Goal: Transaction & Acquisition: Purchase product/service

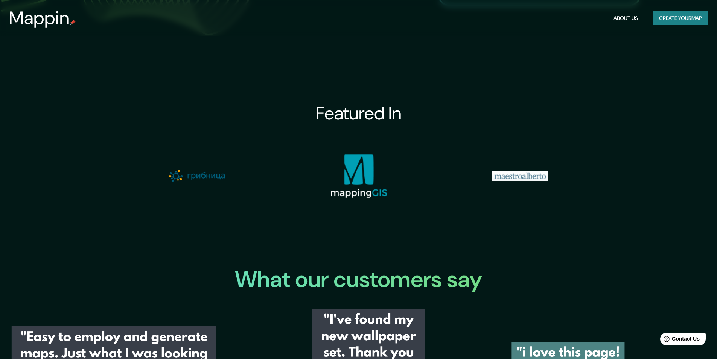
scroll to position [870, 0]
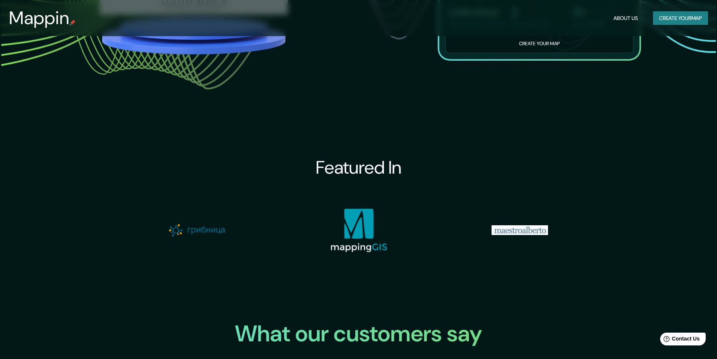
drag, startPoint x: 623, startPoint y: 127, endPoint x: 628, endPoint y: 125, distance: 5.4
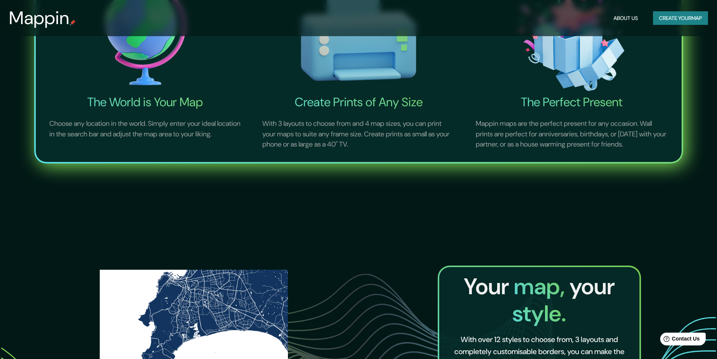
scroll to position [268, 0]
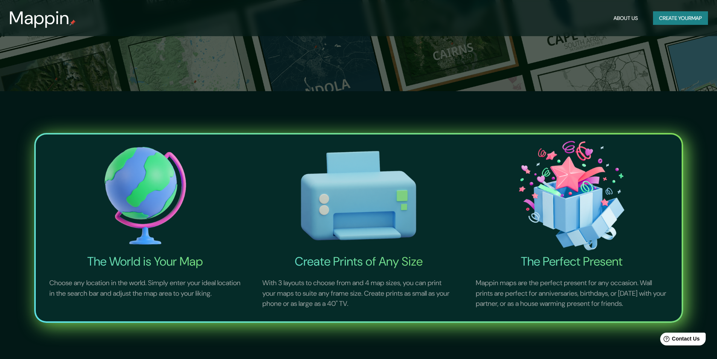
click at [138, 189] on img at bounding box center [145, 195] width 210 height 116
click at [146, 259] on h4 "The World is Your Map" at bounding box center [145, 261] width 210 height 15
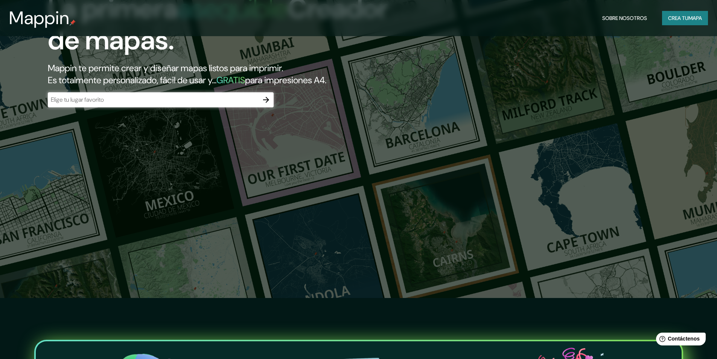
scroll to position [0, 0]
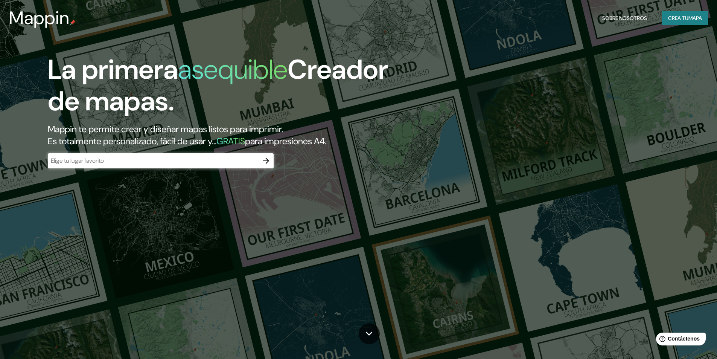
click at [125, 165] on div "​" at bounding box center [161, 160] width 226 height 15
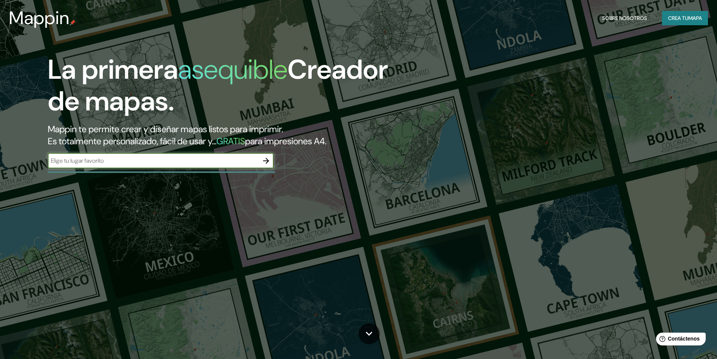
click at [245, 136] on font "GRATIS" at bounding box center [230, 141] width 29 height 12
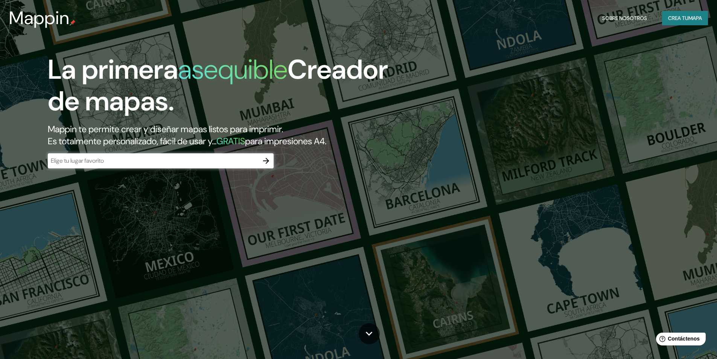
click at [245, 142] on font "GRATIS" at bounding box center [230, 141] width 29 height 12
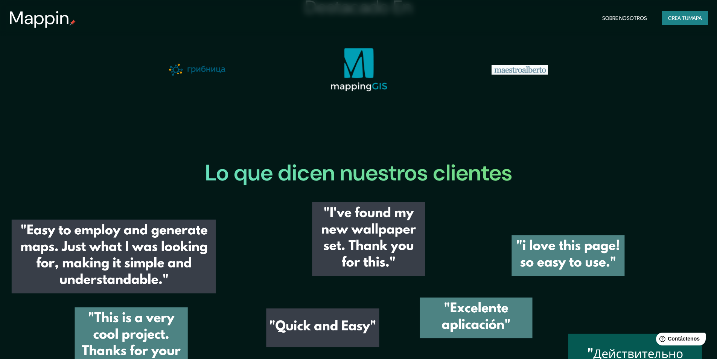
scroll to position [1054, 0]
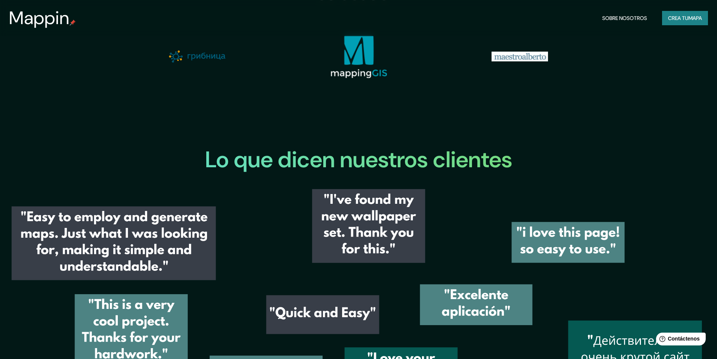
click at [685, 23] on font "Crea tu" at bounding box center [678, 18] width 20 height 10
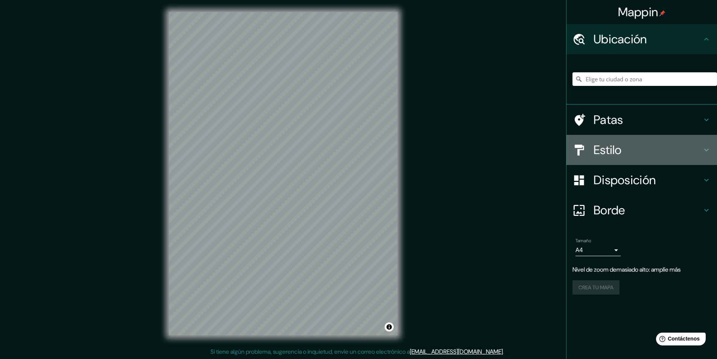
click at [600, 151] on font "Estilo" at bounding box center [608, 150] width 28 height 16
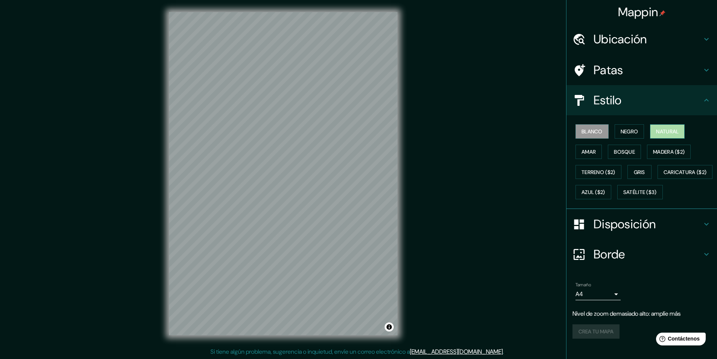
click at [666, 131] on font "Natural" at bounding box center [667, 131] width 23 height 7
click at [590, 154] on font "Amar" at bounding box center [589, 151] width 14 height 7
click at [619, 154] on font "Bosque" at bounding box center [624, 151] width 21 height 7
click at [667, 155] on font "Madera ($2)" at bounding box center [669, 152] width 32 height 10
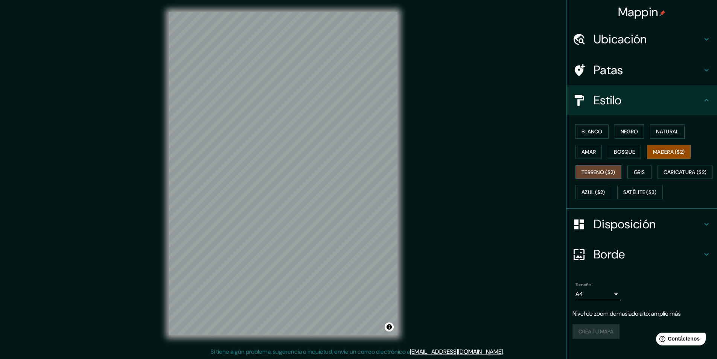
click at [596, 171] on font "Terreno ($2)" at bounding box center [599, 172] width 34 height 7
click at [639, 171] on font "Gris" at bounding box center [639, 172] width 11 height 7
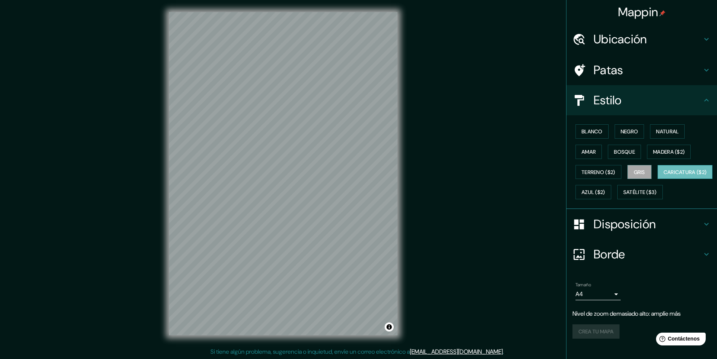
click at [664, 175] on font "Caricatura ($2)" at bounding box center [685, 172] width 43 height 7
click at [611, 192] on button "Azul ($2)" at bounding box center [594, 192] width 36 height 14
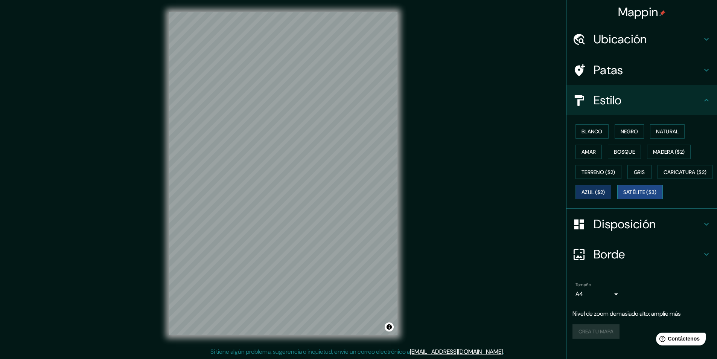
click at [617, 199] on button "Satélite ($3)" at bounding box center [640, 192] width 46 height 14
click at [582, 129] on font "Blanco" at bounding box center [592, 131] width 21 height 7
click at [623, 137] on button "Negro" at bounding box center [630, 131] width 30 height 14
click at [595, 262] on font "Borde" at bounding box center [610, 254] width 32 height 16
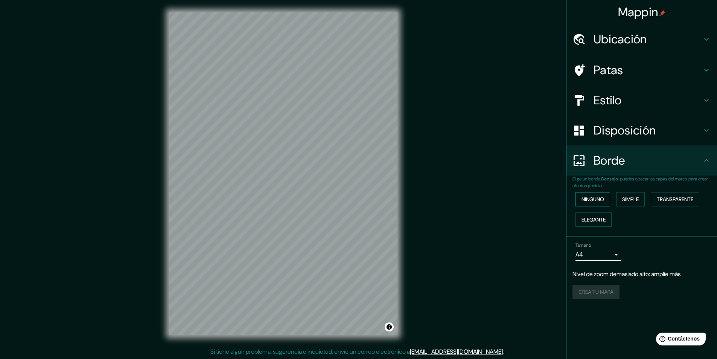
click at [586, 200] on font "Ninguno" at bounding box center [593, 199] width 23 height 7
click at [590, 218] on font "Elegante" at bounding box center [594, 219] width 24 height 7
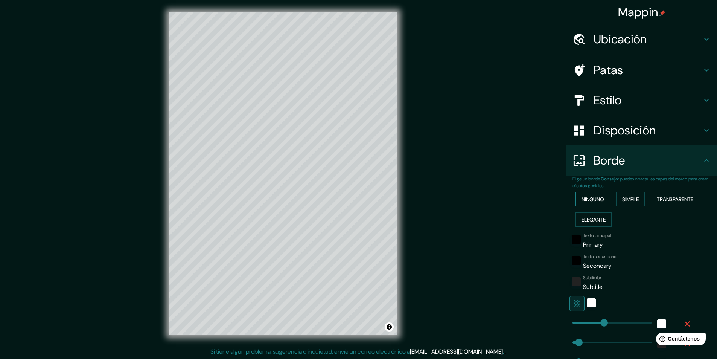
click at [594, 197] on font "Ninguno" at bounding box center [593, 199] width 23 height 7
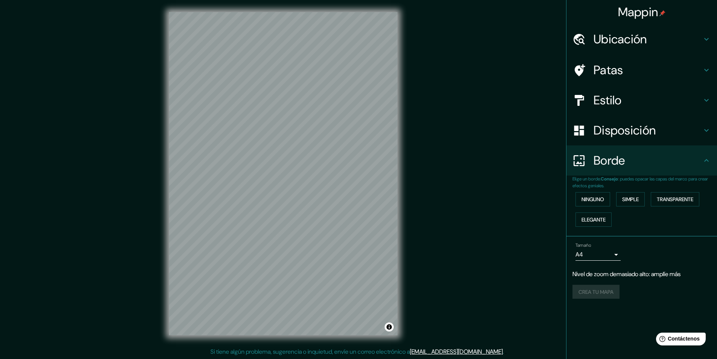
click at [607, 69] on font "Patas" at bounding box center [609, 70] width 30 height 16
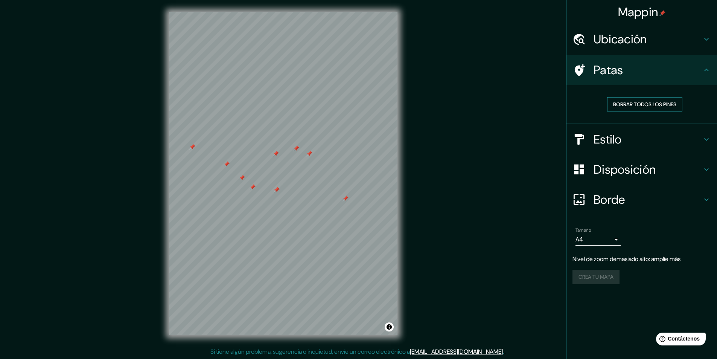
click at [642, 101] on font "Borrar todos los pines" at bounding box center [644, 104] width 63 height 7
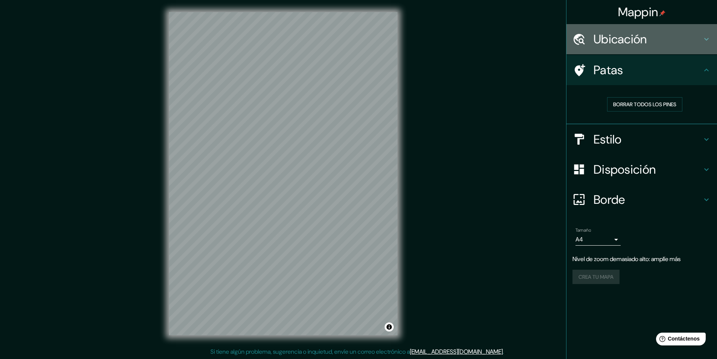
click at [629, 43] on font "Ubicación" at bounding box center [620, 39] width 53 height 16
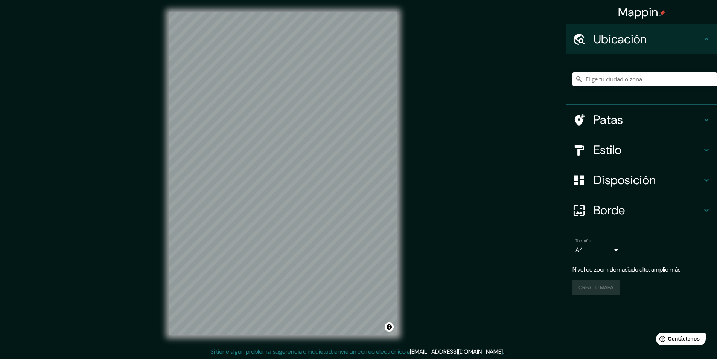
click at [606, 78] on input "Elige tu ciudad o zona" at bounding box center [645, 79] width 145 height 14
click at [582, 116] on icon at bounding box center [580, 120] width 11 height 12
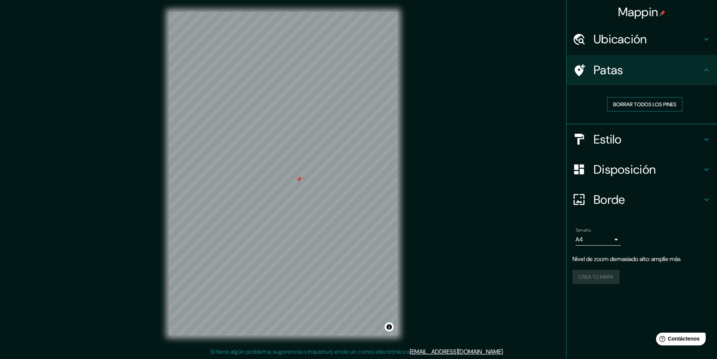
click at [630, 106] on font "Borrar todos los pines" at bounding box center [644, 104] width 63 height 7
click at [614, 41] on font "Ubicación" at bounding box center [620, 39] width 53 height 16
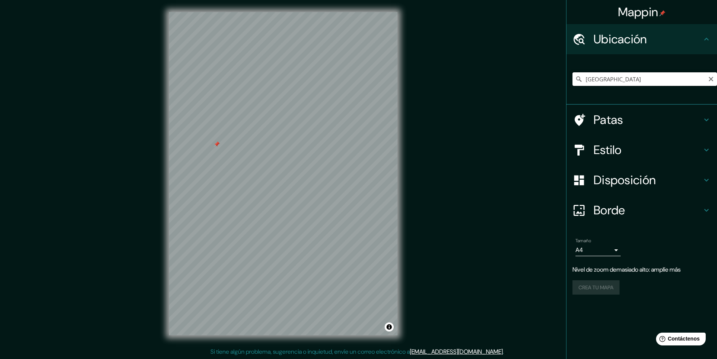
click at [613, 79] on input "[GEOGRAPHIC_DATA]" at bounding box center [645, 79] width 145 height 14
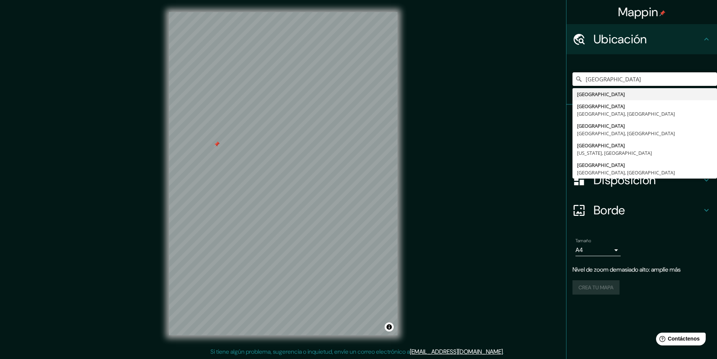
drag, startPoint x: 650, startPoint y: 79, endPoint x: 500, endPoint y: 72, distance: 150.0
click at [500, 72] on div "Mappin Ubicación [GEOGRAPHIC_DATA] [GEOGRAPHIC_DATA] [GEOGRAPHIC_DATA] [GEOGRAP…" at bounding box center [358, 179] width 717 height 359
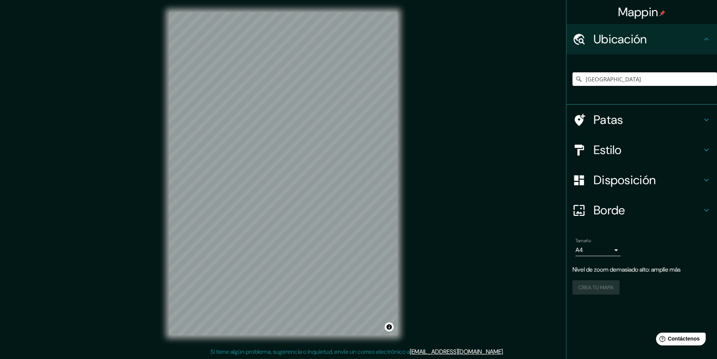
type input "[GEOGRAPHIC_DATA]"
click at [613, 208] on font "Borde" at bounding box center [610, 210] width 32 height 16
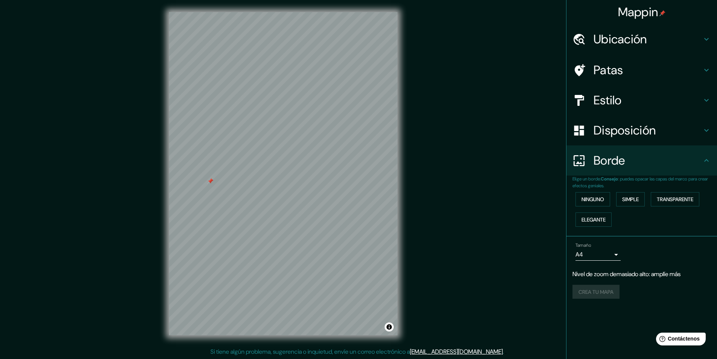
click at [618, 43] on font "Ubicación" at bounding box center [620, 39] width 53 height 16
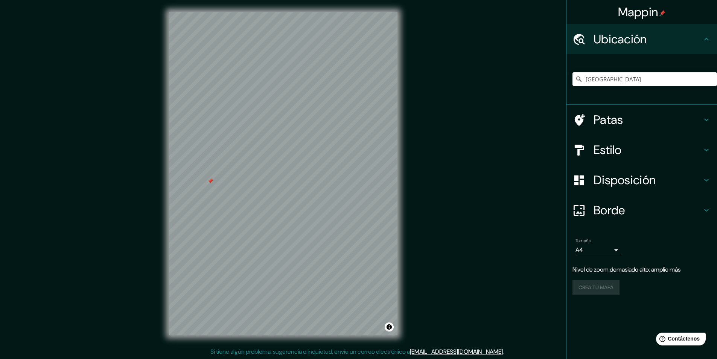
click at [638, 21] on div "Mappin" at bounding box center [642, 12] width 151 height 24
click at [645, 15] on font "Mappin" at bounding box center [638, 12] width 40 height 16
click at [621, 163] on div "Estilo" at bounding box center [642, 150] width 151 height 30
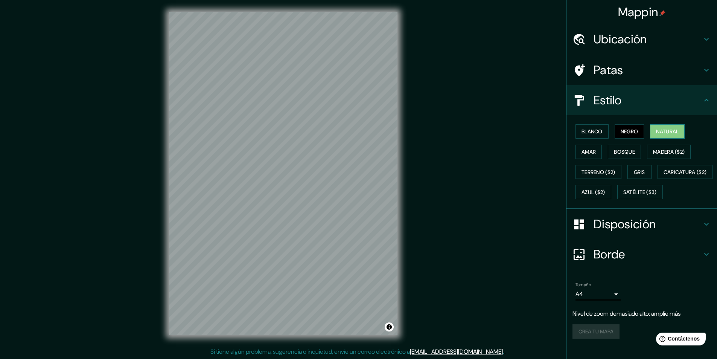
click at [652, 135] on button "Natural" at bounding box center [667, 131] width 35 height 14
click at [534, 269] on div "Mappin Ubicación Patas Estilo Blanco Negro Natural [PERSON_NAME] ($2) Terreno (…" at bounding box center [358, 179] width 717 height 359
click at [601, 171] on font "Terreno ($2)" at bounding box center [599, 172] width 34 height 7
click at [639, 177] on font "Gris" at bounding box center [639, 172] width 11 height 10
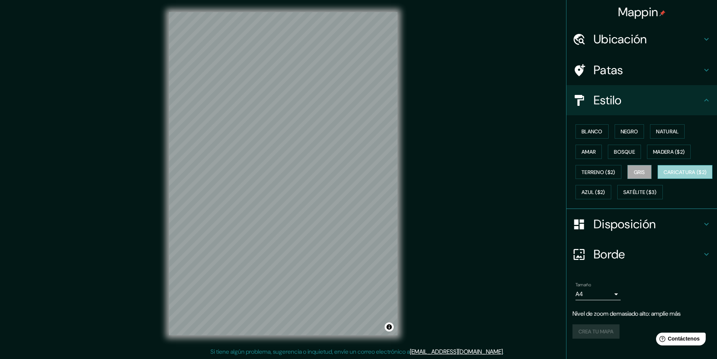
click at [664, 175] on font "Caricatura ($2)" at bounding box center [685, 172] width 43 height 7
click at [624, 196] on font "Satélite ($3)" at bounding box center [641, 192] width 34 height 7
click at [595, 233] on div "Mappin Ubicación Patas Estilo Blanco Negro Natural [PERSON_NAME] ($2) Terreno (…" at bounding box center [358, 179] width 717 height 359
click at [608, 76] on font "Patas" at bounding box center [609, 70] width 30 height 16
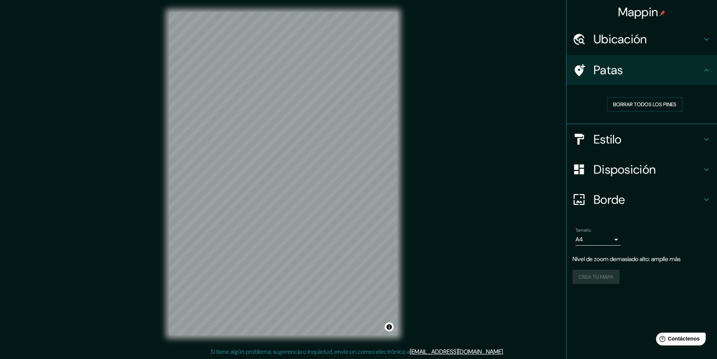
click at [620, 37] on font "Ubicación" at bounding box center [620, 39] width 53 height 16
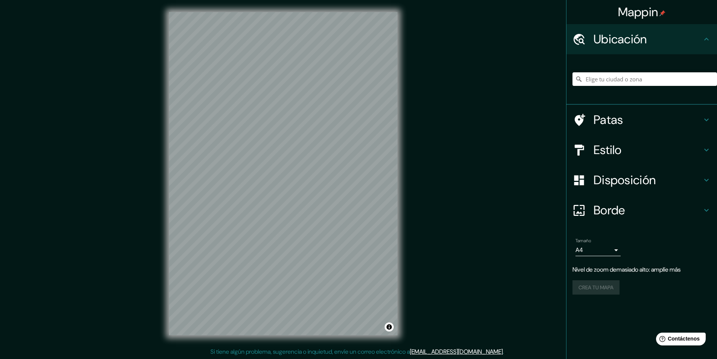
click at [610, 121] on font "Patas" at bounding box center [609, 120] width 30 height 16
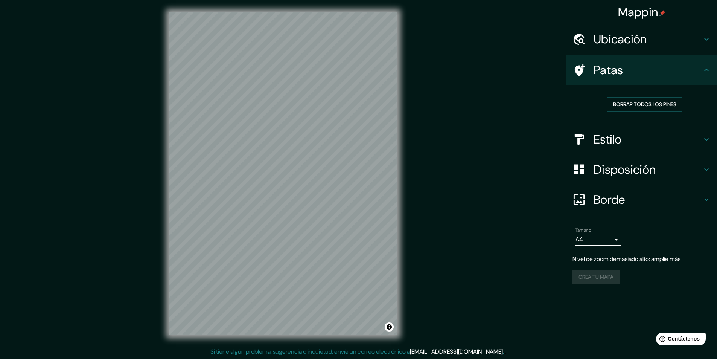
click at [617, 141] on font "Estilo" at bounding box center [608, 139] width 28 height 16
